Goal: Register for event/course: Sign up to attend an event or enroll in a course

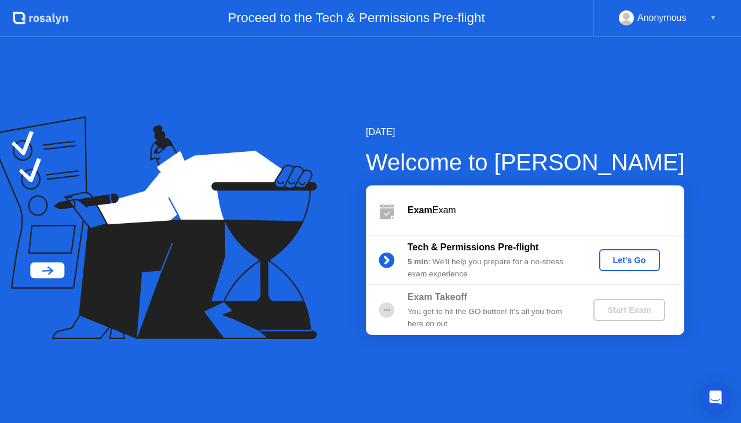
click at [629, 255] on div "Let's Go" at bounding box center [630, 259] width 52 height 9
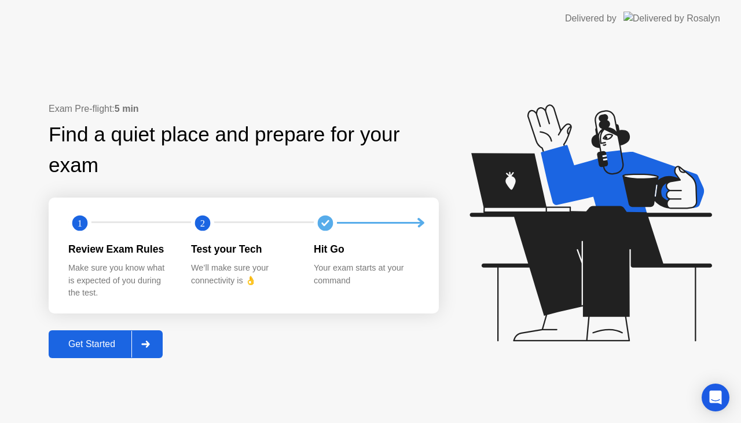
click at [96, 349] on div "Get Started" at bounding box center [91, 344] width 79 height 10
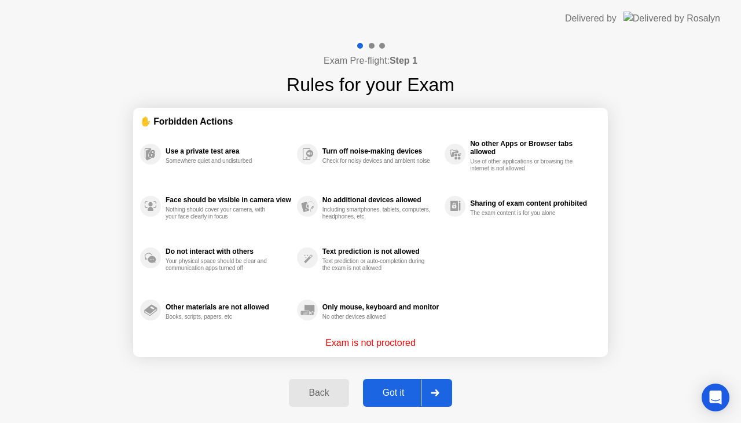
click at [412, 392] on div "Got it" at bounding box center [393, 392] width 54 height 10
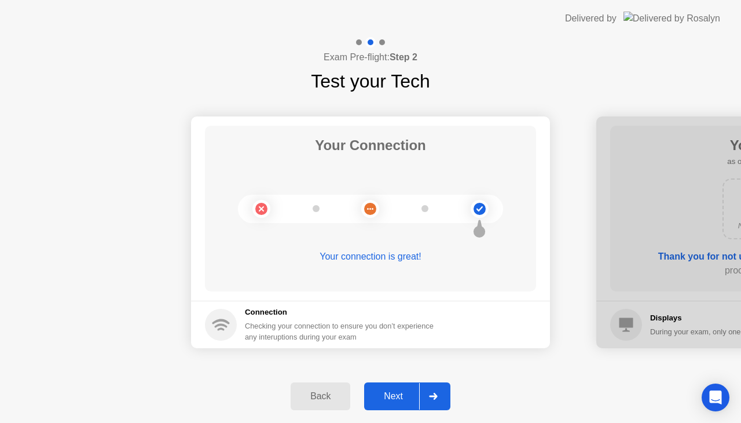
click at [434, 398] on icon at bounding box center [433, 396] width 9 height 7
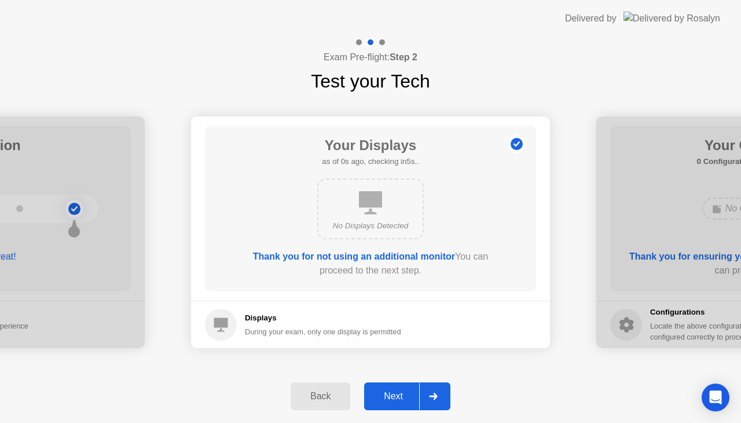
click at [434, 398] on icon at bounding box center [433, 396] width 9 height 7
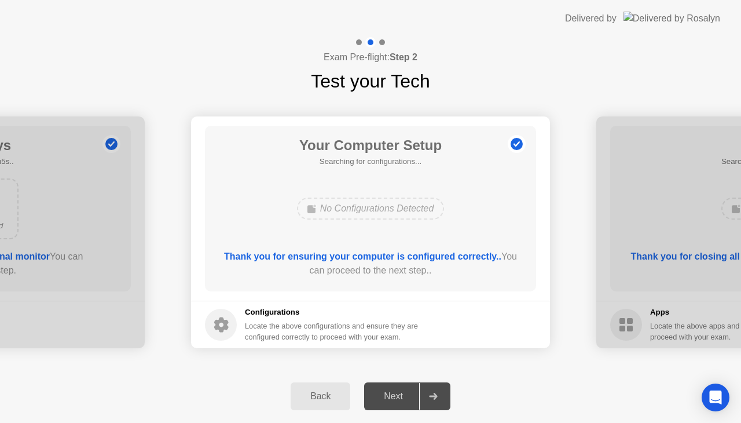
click at [434, 398] on icon at bounding box center [433, 396] width 9 height 7
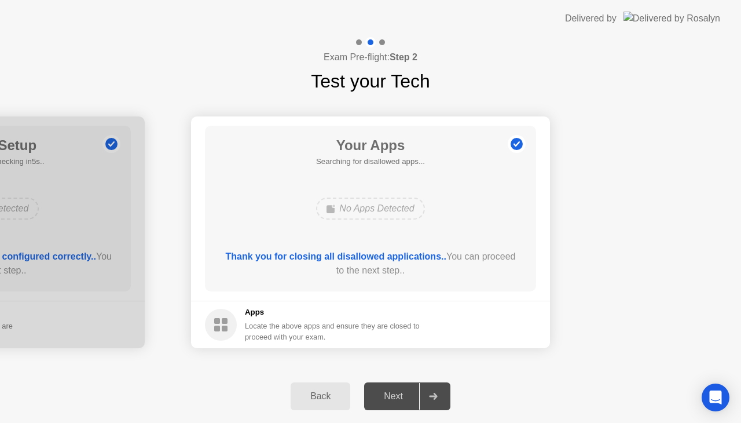
click at [434, 398] on icon at bounding box center [433, 396] width 9 height 7
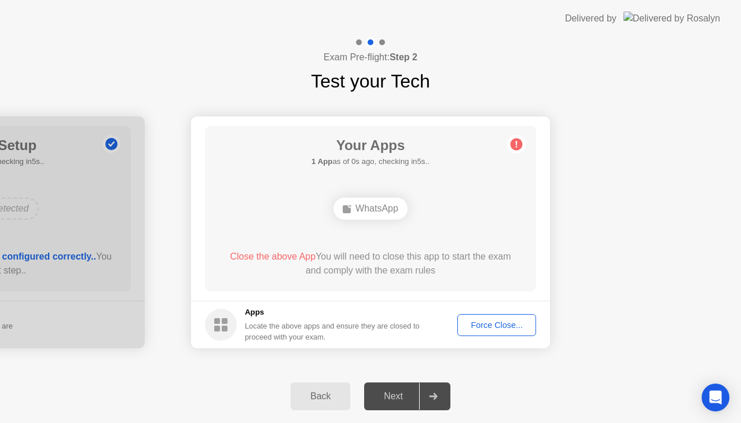
click at [499, 318] on button "Force Close..." at bounding box center [496, 325] width 79 height 22
click at [495, 329] on div "Force Close..." at bounding box center [496, 324] width 71 height 9
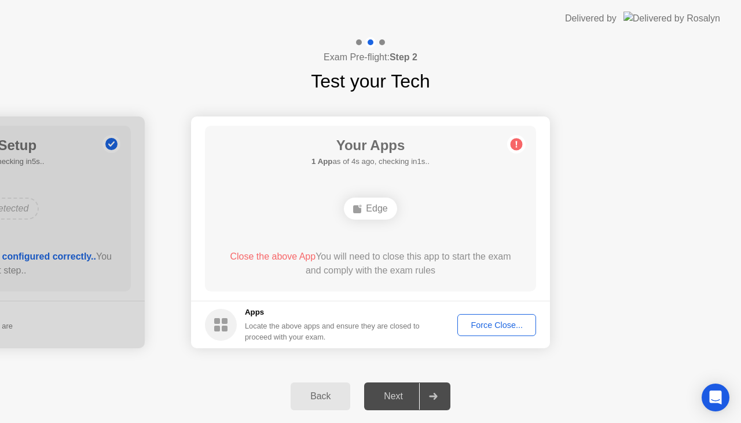
click at [487, 327] on div "Force Close..." at bounding box center [496, 324] width 71 height 9
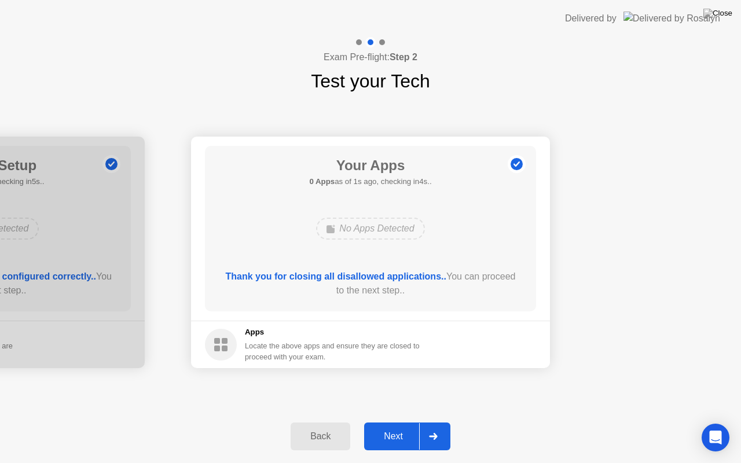
click at [410, 422] on div "Next" at bounding box center [394, 436] width 52 height 10
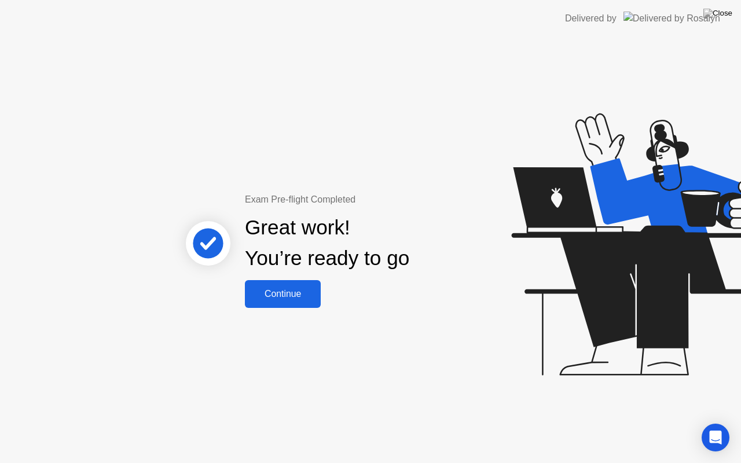
click at [283, 296] on div "Continue" at bounding box center [282, 294] width 69 height 10
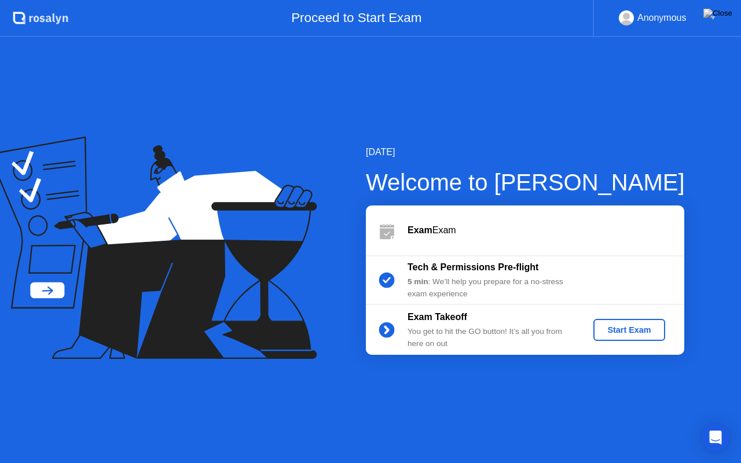
click at [624, 330] on div "Start Exam" at bounding box center [629, 329] width 62 height 9
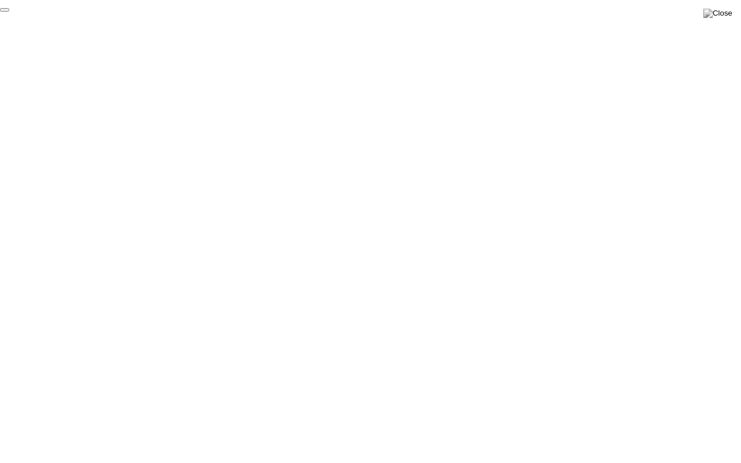
click div "End Proctoring Session"
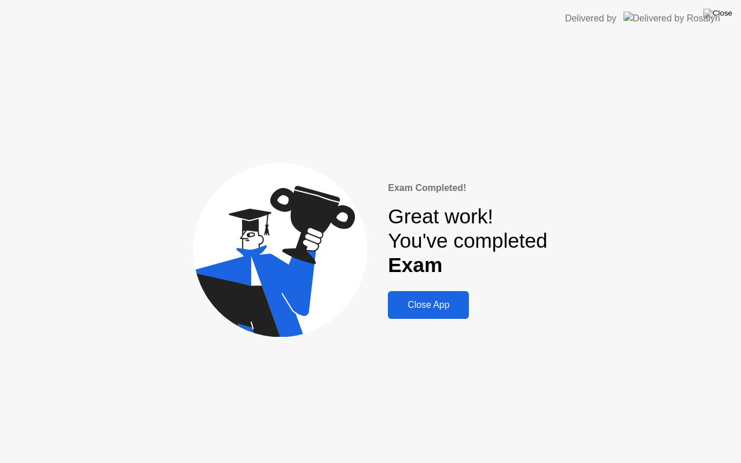
click at [416, 300] on div "Close App" at bounding box center [428, 305] width 74 height 10
